Goal: Find specific page/section

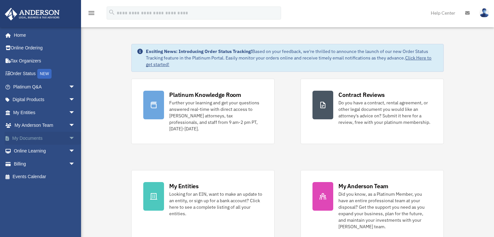
click at [69, 137] on span "arrow_drop_down" at bounding box center [75, 137] width 13 height 13
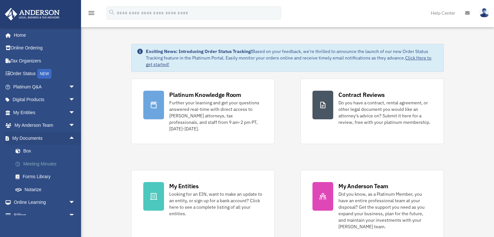
click at [50, 164] on link "Meeting Minutes" at bounding box center [47, 163] width 76 height 13
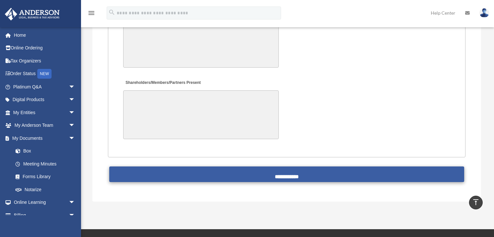
scroll to position [1557, 0]
